Goal: Task Accomplishment & Management: Manage account settings

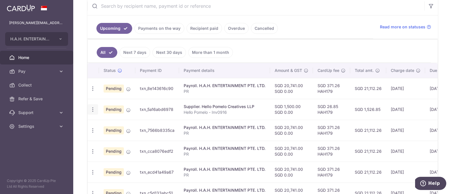
click at [92, 92] on icon "button" at bounding box center [93, 89] width 6 height 6
click at [115, 126] on span "Update payment" at bounding box center [123, 125] width 39 height 7
radio input "true"
type input "1,500.00"
type input "0.00"
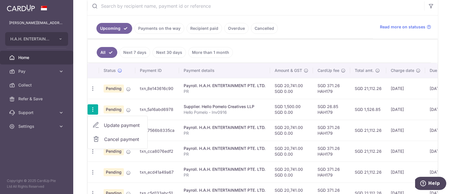
type input "[DATE]"
type input "Hello Pomelo - Inv0916"
type input "Hello Pomelo"
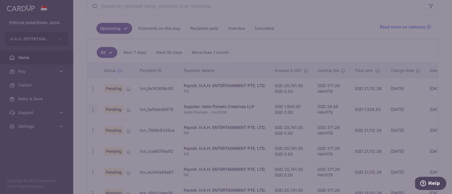
type input "HAH179"
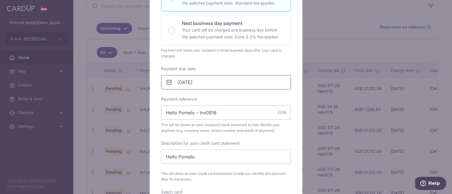
scroll to position [128, 0]
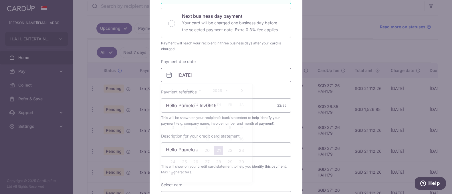
click at [206, 75] on input "[DATE]" at bounding box center [226, 75] width 130 height 14
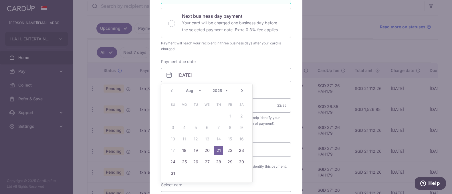
drag, startPoint x: 219, startPoint y: 150, endPoint x: 232, endPoint y: 154, distance: 13.8
click at [219, 150] on link "21" at bounding box center [218, 150] width 9 height 9
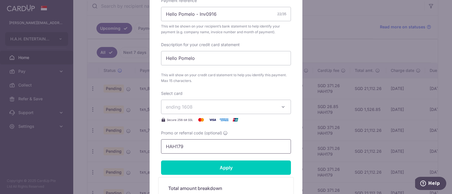
scroll to position [228, 0]
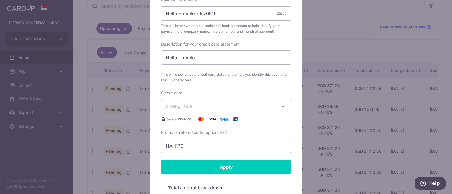
click at [222, 107] on span "ending 1608" at bounding box center [221, 106] width 110 height 7
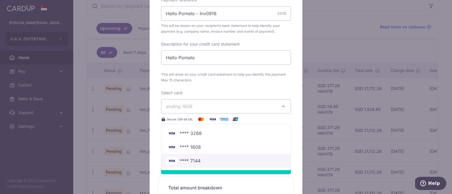
click at [217, 162] on span "**** 7144" at bounding box center [226, 160] width 120 height 7
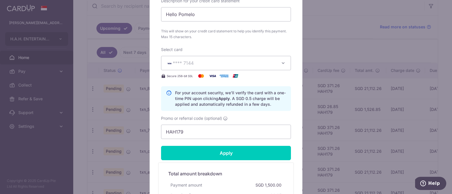
scroll to position [272, 0]
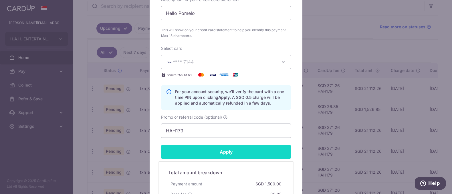
click at [233, 157] on input "Apply" at bounding box center [226, 152] width 130 height 14
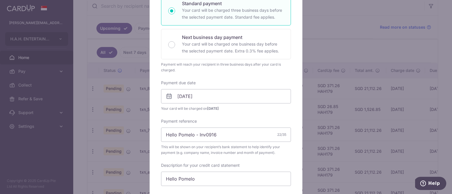
type input "Successfully Applied"
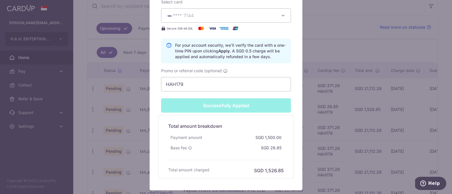
scroll to position [345, 0]
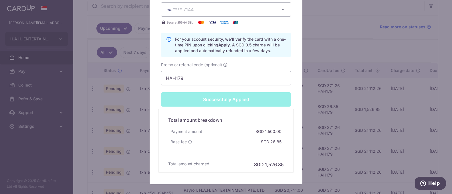
click at [384, 151] on div "Edit payment By clicking apply, you will make changes to all payments to Hello …" at bounding box center [226, 97] width 452 height 194
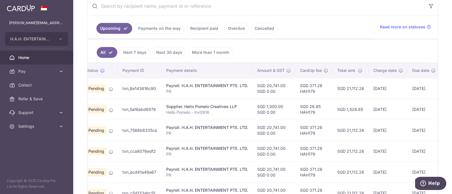
scroll to position [0, 61]
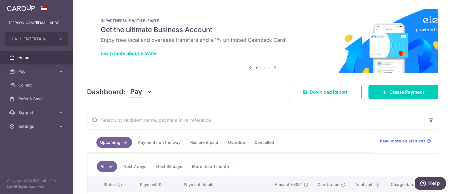
click at [29, 58] on span "Home" at bounding box center [37, 58] width 38 height 6
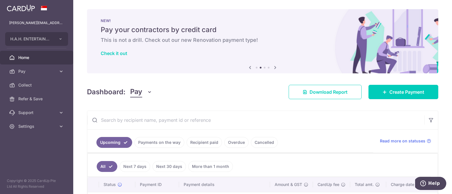
scroll to position [9, 0]
